Goal: Task Accomplishment & Management: Complete application form

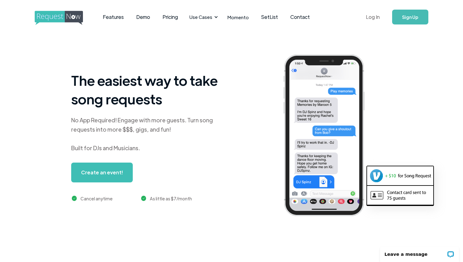
click at [373, 14] on link "Log In" at bounding box center [373, 17] width 26 height 22
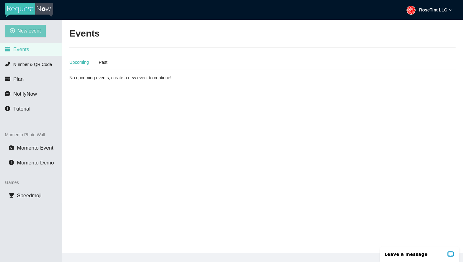
click at [22, 32] on span "New event" at bounding box center [29, 31] width 24 height 8
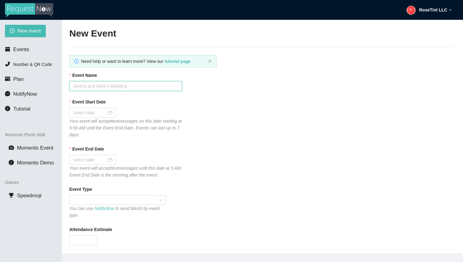
click at [108, 87] on input "Event Name" at bounding box center [125, 86] width 113 height 10
type input "SuperStar Karaoke"
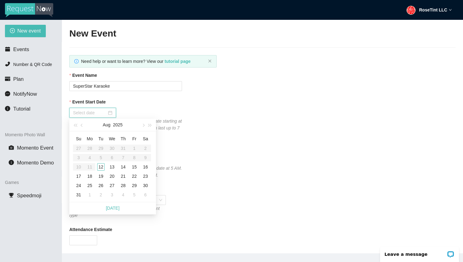
click at [91, 110] on input "Event Start Date" at bounding box center [90, 112] width 34 height 7
type input "[DATE]"
click at [101, 167] on div "12" at bounding box center [100, 166] width 7 height 7
type input "[DATE]"
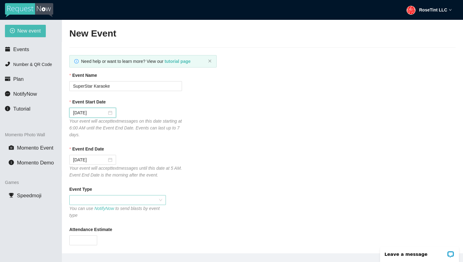
click at [92, 200] on span at bounding box center [117, 199] width 89 height 9
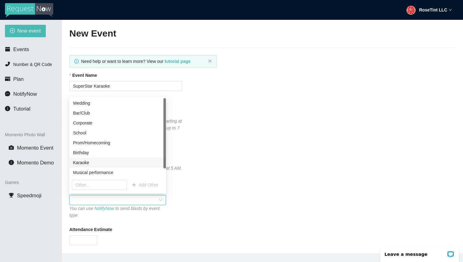
click at [96, 162] on div "Karaoke" at bounding box center [117, 162] width 89 height 7
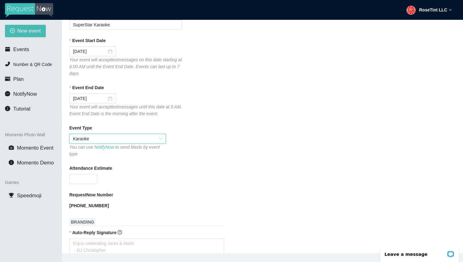
scroll to position [64, 0]
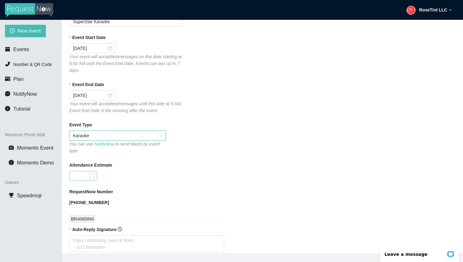
click at [80, 178] on input "Attendance Estimate" at bounding box center [83, 175] width 27 height 9
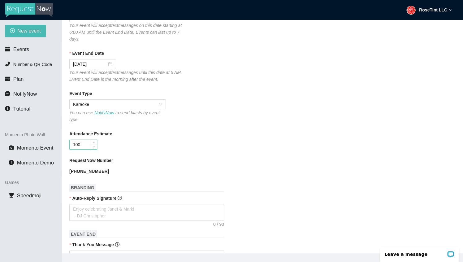
scroll to position [99, 0]
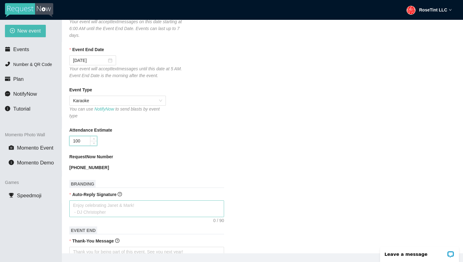
type input "100"
click at [91, 208] on textarea "Auto-Reply Signature" at bounding box center [146, 208] width 155 height 17
type textarea "G"
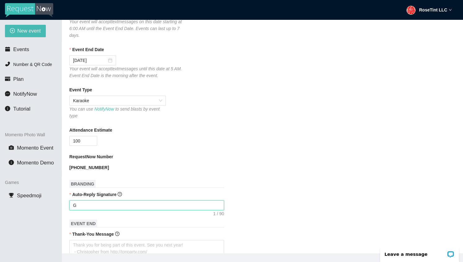
type textarea "Ge"
type textarea "Get"
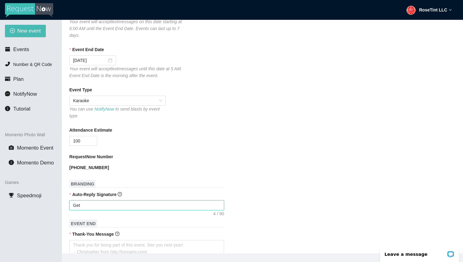
type textarea "Get"
type textarea "Get R"
type textarea "Get Re"
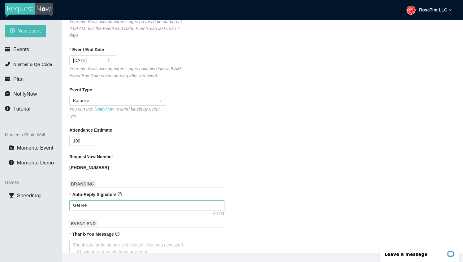
type textarea "Get Rea"
type textarea "Get Read"
type textarea "Get Ready"
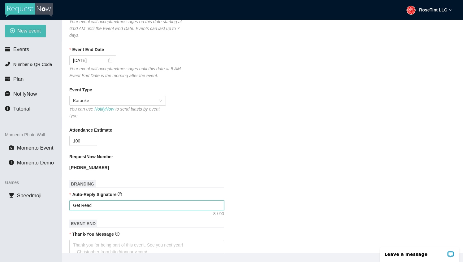
type textarea "Get Ready"
type textarea "Get Ready T"
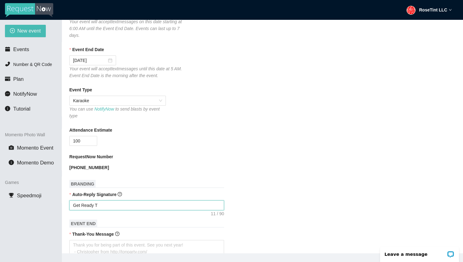
type textarea "Get Ready To"
type textarea "Get Ready To R"
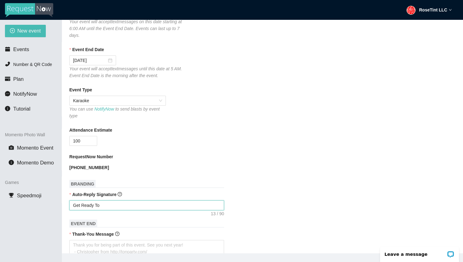
type textarea "Get Ready To R"
type textarea "Get Ready To Ro"
type textarea "Get Ready To Roc"
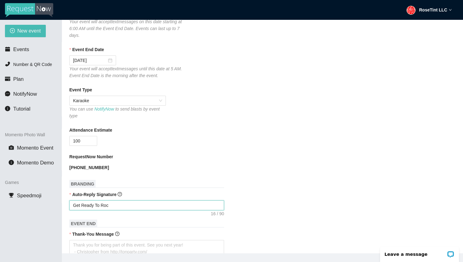
type textarea "Get Ready To Rock"
type textarea "Get Ready To Rock T"
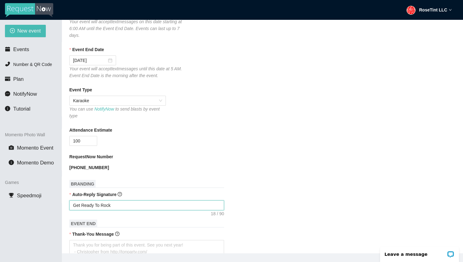
type textarea "Get Ready To Rock T"
type textarea "Get Ready To Rock Th"
type textarea "Get Ready To Rock The"
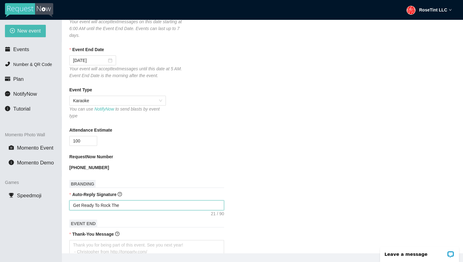
type textarea "Get Ready To Rock The"
type textarea "Get Ready To Rock The S"
type textarea "Get Ready To Rock The St"
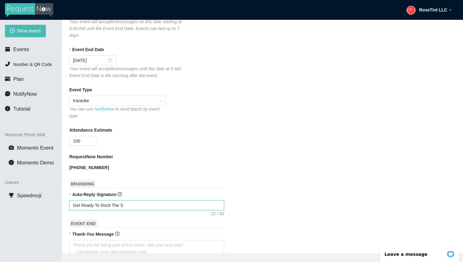
type textarea "Get Ready To Rock The St"
type textarea "Get Ready To Rock The Sta"
type textarea "Get Ready To Rock The Stag"
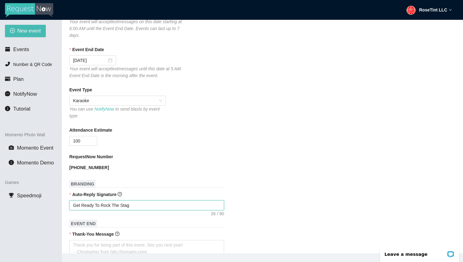
type textarea "Get Ready To Rock The Stage"
type textarea "Get Ready To Rock The Stage!"
type textarea "Get Ready To Rock The Stage!!"
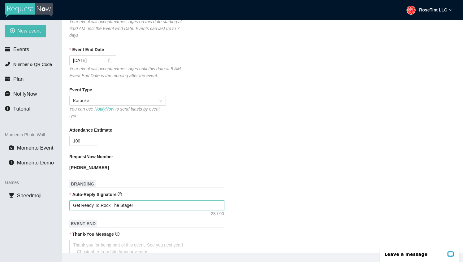
type textarea "Get Ready To Rock The Stage!!"
type textarea "Get Ready To Rock The Stage!!!"
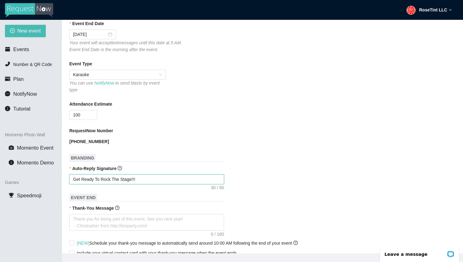
scroll to position [138, 0]
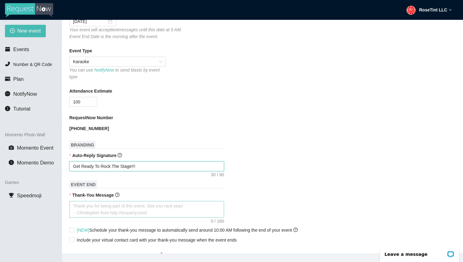
type textarea "Get Ready To Rock The Stage!!!"
click at [98, 215] on textarea "Thank-You Message" at bounding box center [146, 209] width 155 height 17
type textarea "T"
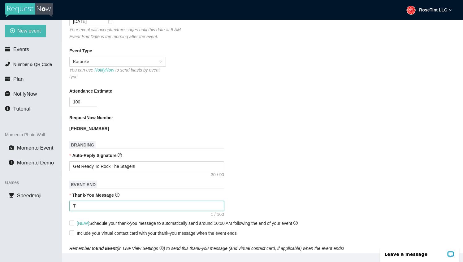
type textarea "Th"
type textarea "Tha"
type textarea "Than"
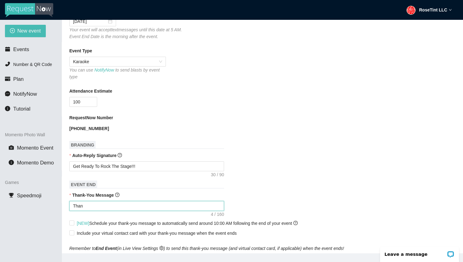
type textarea "Thank"
type textarea "Thankj"
type textarea "Thankjs"
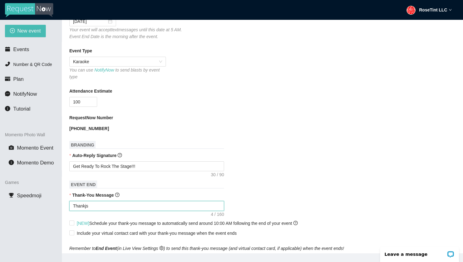
type textarea "Thankjs"
type textarea "Thankjs f"
type textarea "Thankjs fo"
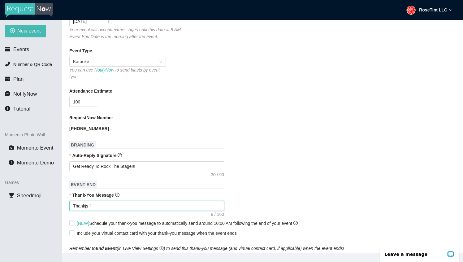
type textarea "Thankjs fo"
type textarea "Thankjs for"
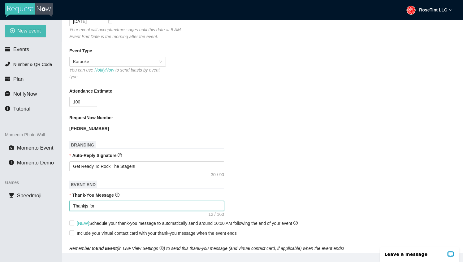
type textarea "Thankjs for c"
type textarea "Thankjs for co"
type textarea "Thankjs for com"
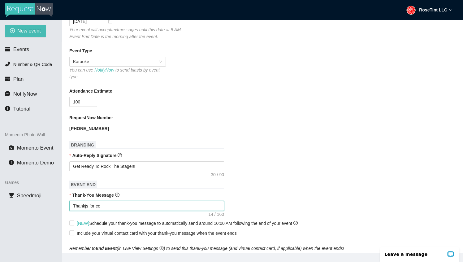
type textarea "Thankjs for com"
type textarea "Thankjs for comi"
type textarea "Thankjs for comin"
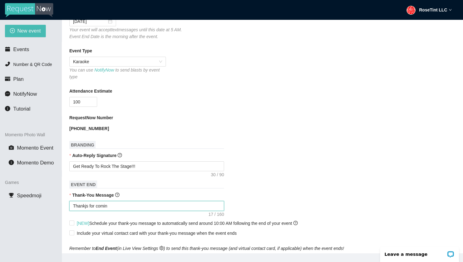
type textarea "Thankjs for coming"
type textarea "Thankjs for coming o"
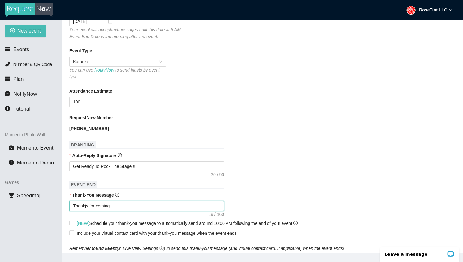
type textarea "Thankjs for coming o"
type textarea "Thankjs for coming ou"
type textarea "Thankjs for coming out"
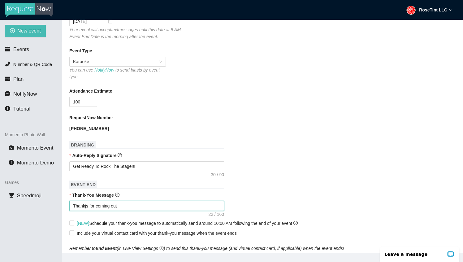
type textarea "Thankjs for coming out"
type textarea "Thankjs for coming out t"
type textarea "Thankjs for coming out to"
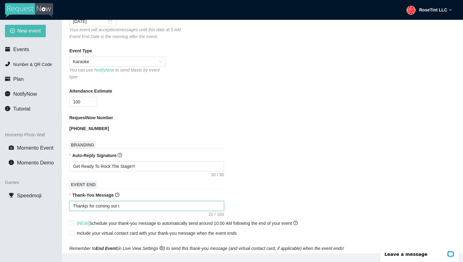
type textarea "Thankjs for coming out to"
type textarea "Thankjs for coming out to S"
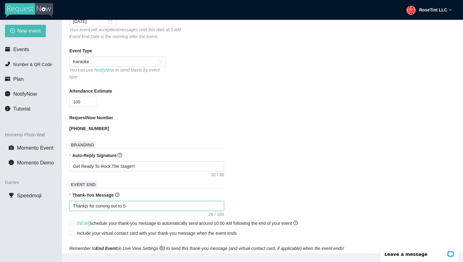
type textarea "Thankjs for coming out to [GEOGRAPHIC_DATA]"
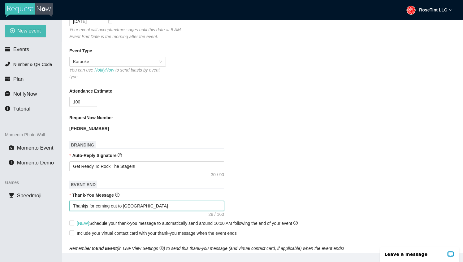
type textarea "Thankjs for coming out to [GEOGRAPHIC_DATA]"
type textarea "Thankjs for coming out to Super"
type textarea "Thankjs for coming out to Supers"
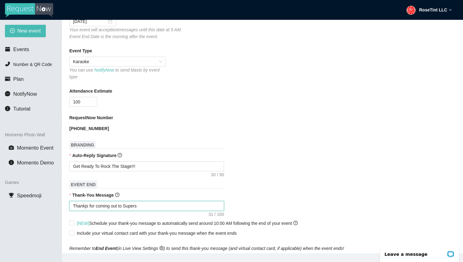
type textarea "Thankjs for coming out to Superst"
type textarea "Thankjs for coming out to Supersta"
type textarea "Thankjs for coming out to Superstar"
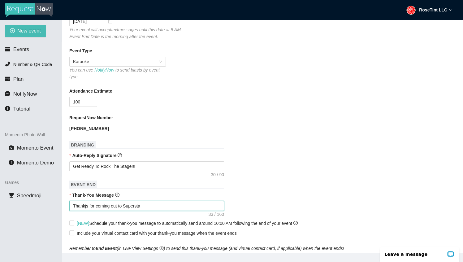
type textarea "Thankjs for coming out to Superstar"
type textarea "Thankjs for coming out to Superstar K"
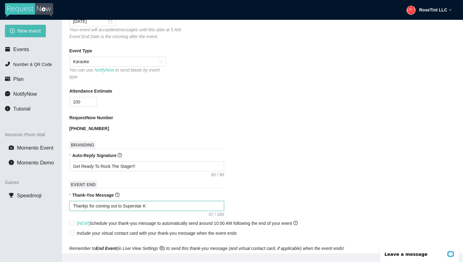
type textarea "Thankjs for coming out to Superstar [PERSON_NAME]"
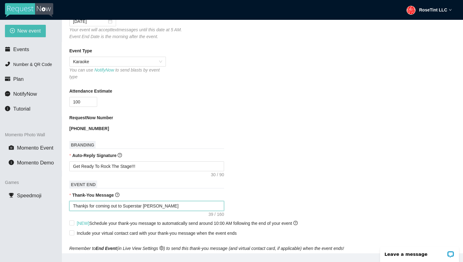
type textarea "Thankjs for coming out to Superstar [PERSON_NAME]"
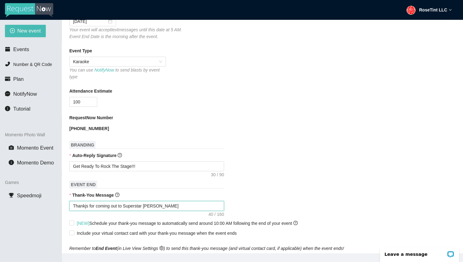
type textarea "Thankjs for coming out to Superstar [PERSON_NAME]"
type textarea "Thanks for coming out to Superstar [PERSON_NAME]"
type textarea "Thanks for coming out to Superstar [PERSON_NAME] a"
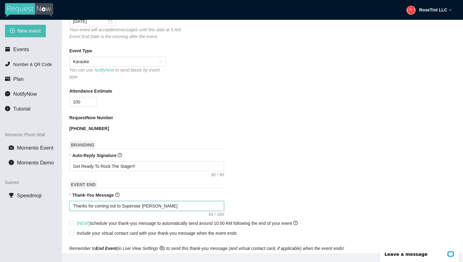
type textarea "Thanks for coming out to Superstar [PERSON_NAME] a"
type textarea "Thanks for coming out to Superstar [PERSON_NAME] at"
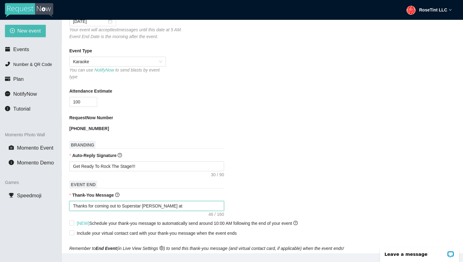
type textarea "Thanks for coming out to Superstar [PERSON_NAME] at"
type textarea "Thanks for coming out to Superstar [PERSON_NAME] a"
type textarea "Thanks for coming out to Superstar [PERSON_NAME]"
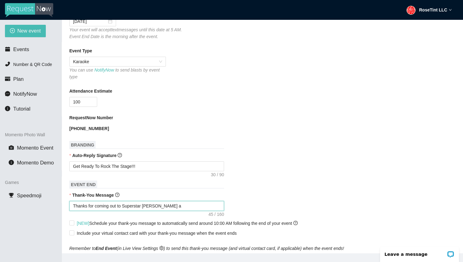
type textarea "Thanks for coming out to Superstar [PERSON_NAME]"
type textarea "Thanks for coming out to Superstar Karaoke T"
type textarea "Thanks for coming out to Superstar Karaoke Tu"
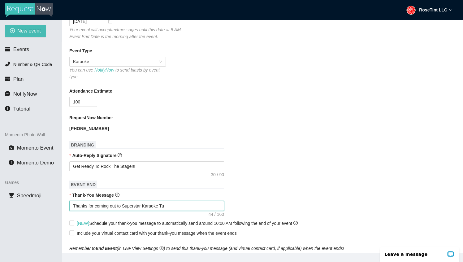
type textarea "Thanks for coming out to Superstar Karaoke Tue"
type textarea "Thanks for coming out to Superstar Karaoke Tues"
type textarea "Thanks for coming out to Superstar Karaoke Tuesd"
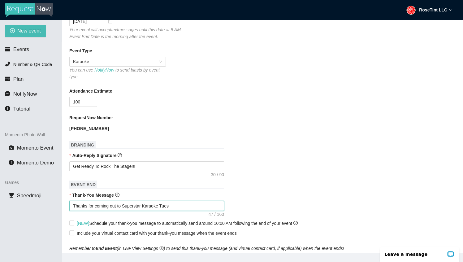
type textarea "Thanks for coming out to Superstar Karaoke Tuesd"
type textarea "Thanks for coming out to Superstar Karaoke Tuesda"
type textarea "Thanks for coming out to Superstar Karaoke [DATE]"
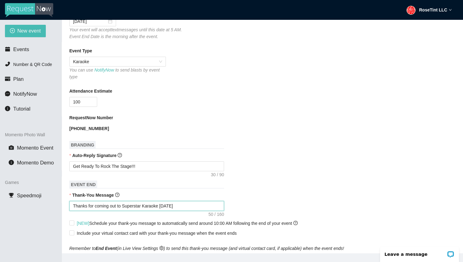
type textarea "Thanks for coming out to Superstar Karaoke [DATE]"
type textarea "Thanks for coming out to Superstar Karaoke [DATE] N"
type textarea "Thanks for coming out to Superstar Karaoke [DATE] Ni"
type textarea "Thanks for coming out to Superstar Karaoke [DATE] Nio"
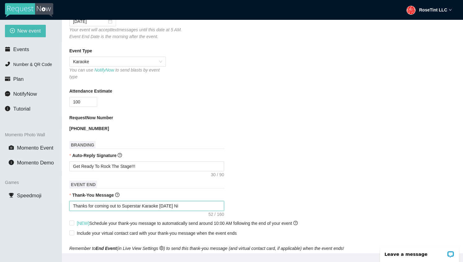
type textarea "Thanks for coming out to Superstar Karaoke [DATE] Nio"
type textarea "Thanks for coming out to Superstar Karaoke [DATE] Niog"
type textarea "Thanks for coming out to Superstar Karaoke [DATE] [PERSON_NAME]"
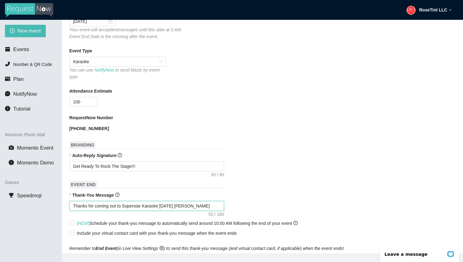
type textarea "Thanks for coming out to Superstar Karaoke [DATE] [PERSON_NAME]"
type textarea "Thanks for coming out to Superstar Karaoke [DATE] Night"
type textarea "Thanks for coming out to Superstar Karaoke [DATE] Night a"
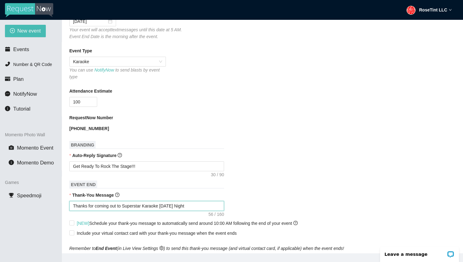
type textarea "Thanks for coming out to Superstar Karaoke [DATE] Night a"
type textarea "Thanks for coming out to Superstar Karaoke [DATE] Night at"
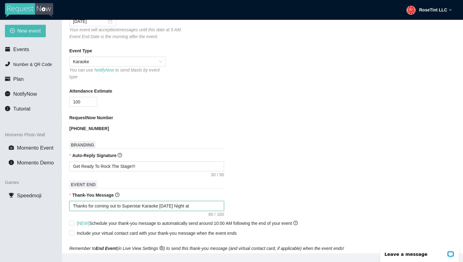
type textarea "Thanks for coming out to Superstar Karaoke [DATE] Night at T"
type textarea "Thanks for coming out to Superstar Karaoke [DATE] Night at Th"
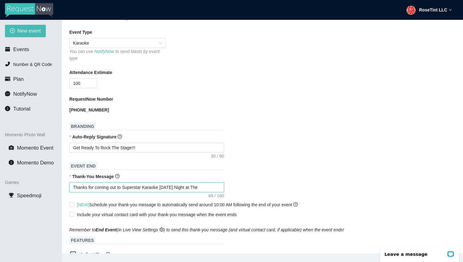
scroll to position [161, 0]
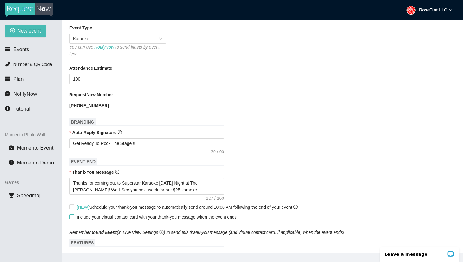
click at [72, 218] on input "Include your virtual contact card with your thank-you message when the event en…" at bounding box center [71, 216] width 4 height 4
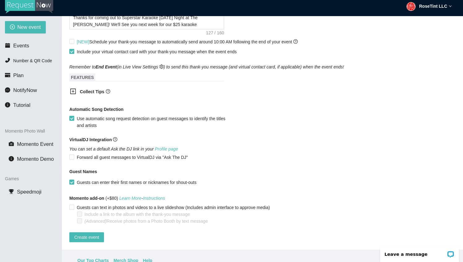
scroll to position [4, 0]
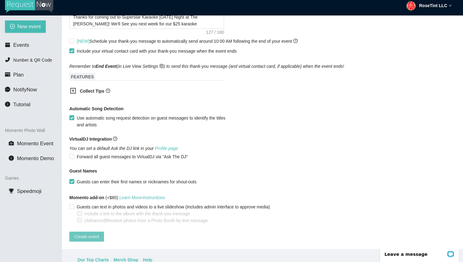
click at [94, 233] on span "Create event" at bounding box center [86, 236] width 25 height 7
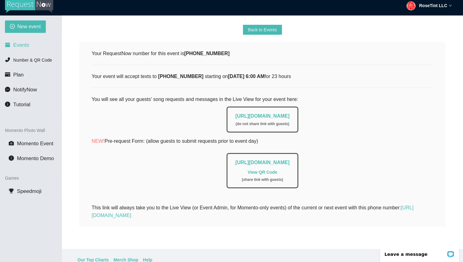
click at [36, 41] on li "Events" at bounding box center [31, 45] width 62 height 12
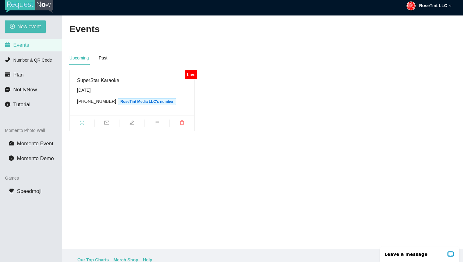
click at [82, 120] on icon "fullscreen" at bounding box center [82, 122] width 5 height 5
